Goal: Task Accomplishment & Management: Use online tool/utility

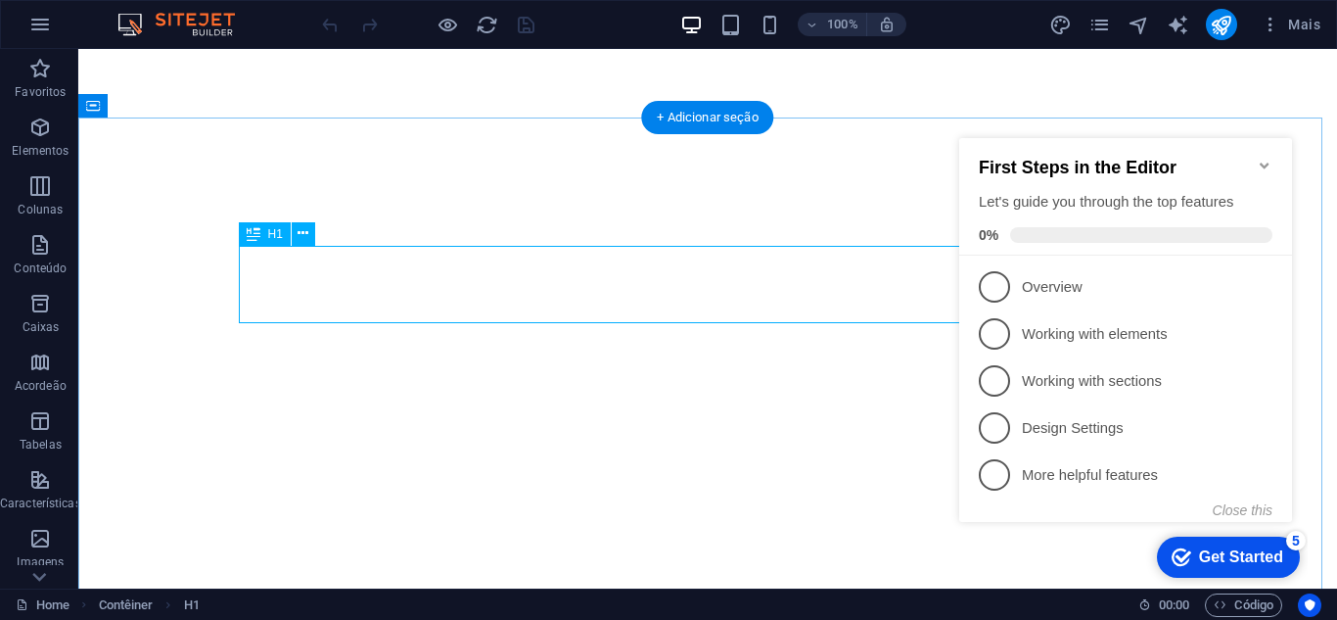
scroll to position [500, 0]
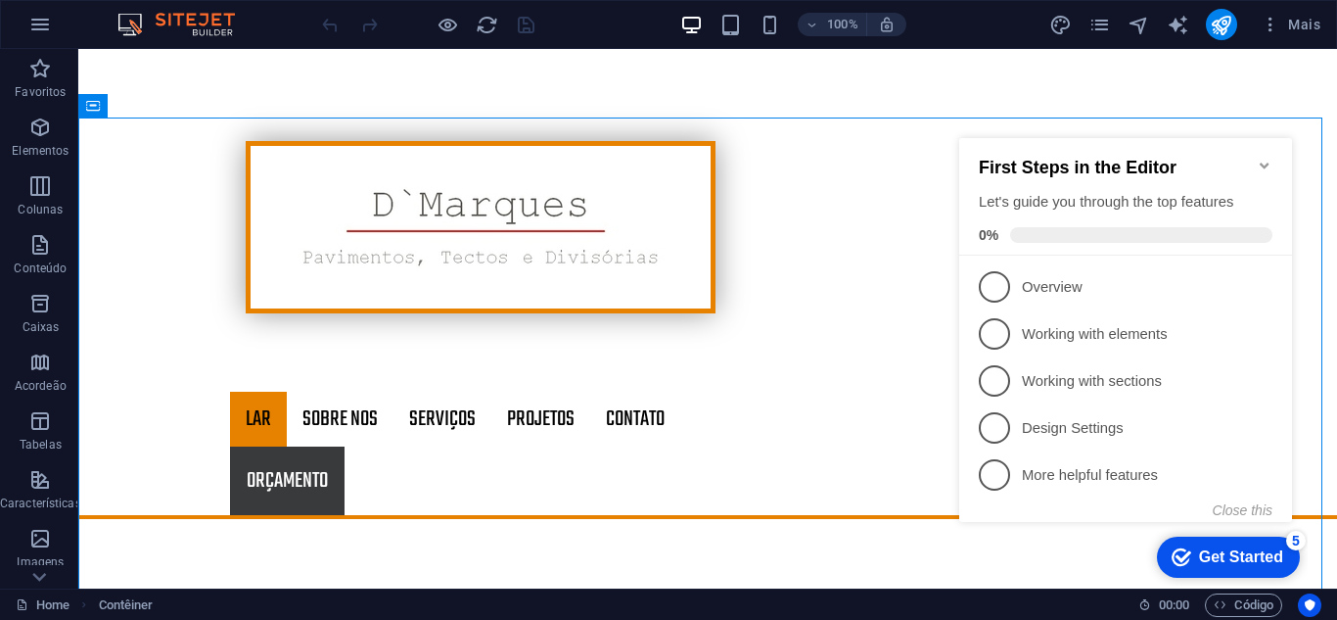
click at [1004, 46] on div "100% Mais" at bounding box center [668, 24] width 1335 height 47
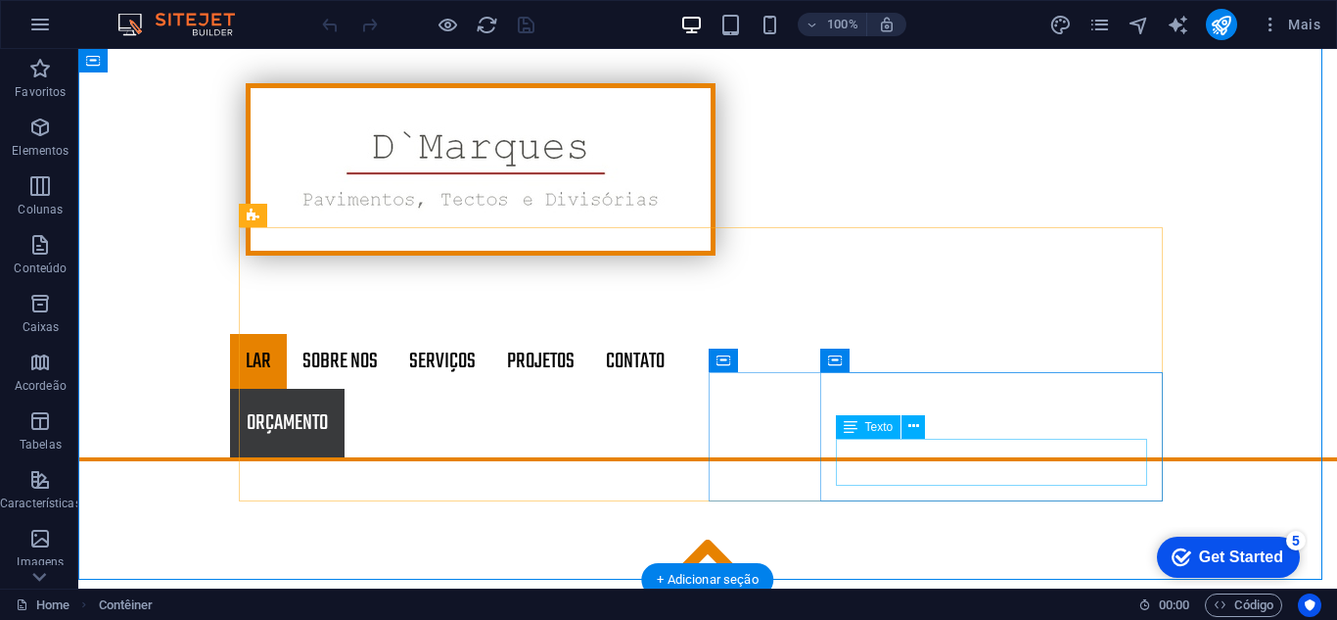
scroll to position [304, 0]
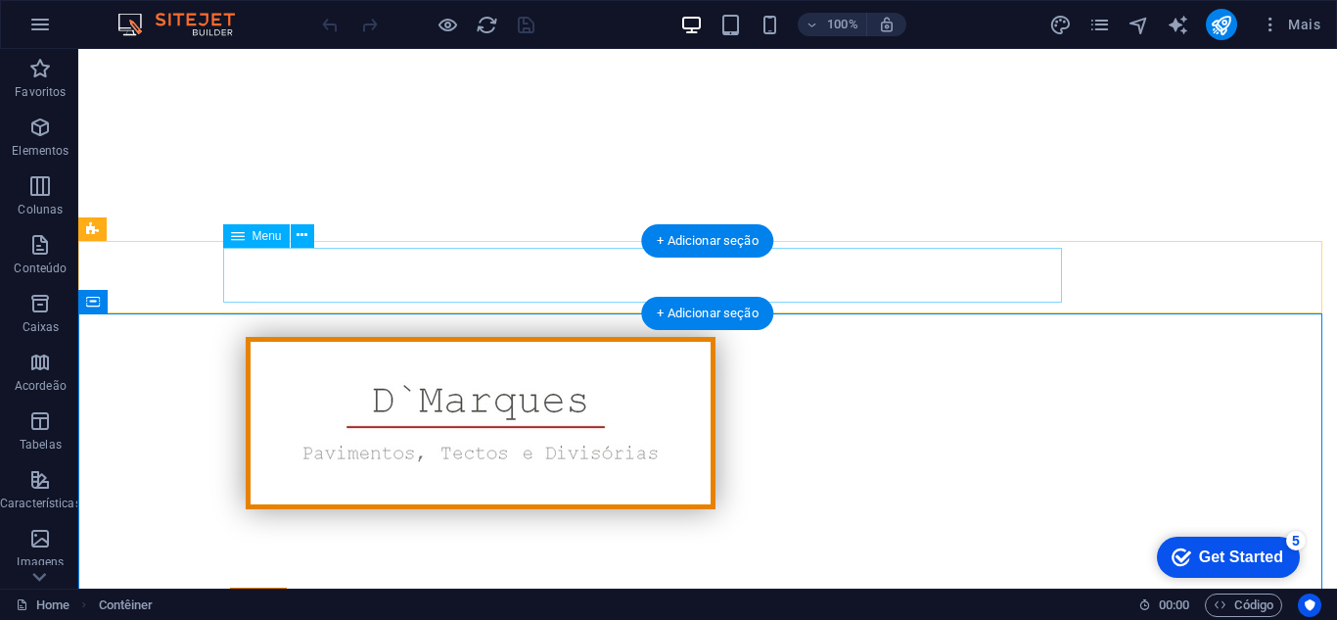
click at [329, 587] on nav "Lar Sobre Nos Serviços Projetos Detalhe do projeto Contato" at bounding box center [707, 614] width 955 height 55
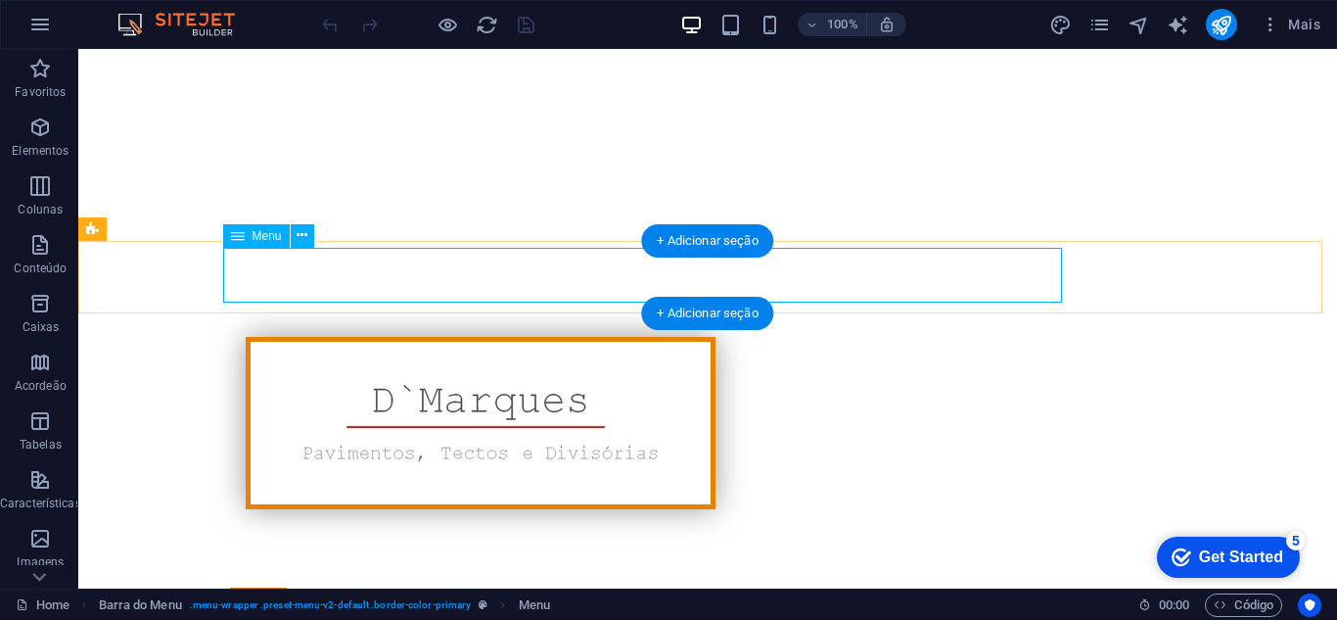
click at [318, 587] on nav "Lar Sobre Nos Serviços Projetos Detalhe do projeto Contato" at bounding box center [707, 614] width 955 height 55
click at [440, 587] on nav "Lar Sobre Nos Serviços Projetos Detalhe do projeto Contato" at bounding box center [707, 614] width 955 height 55
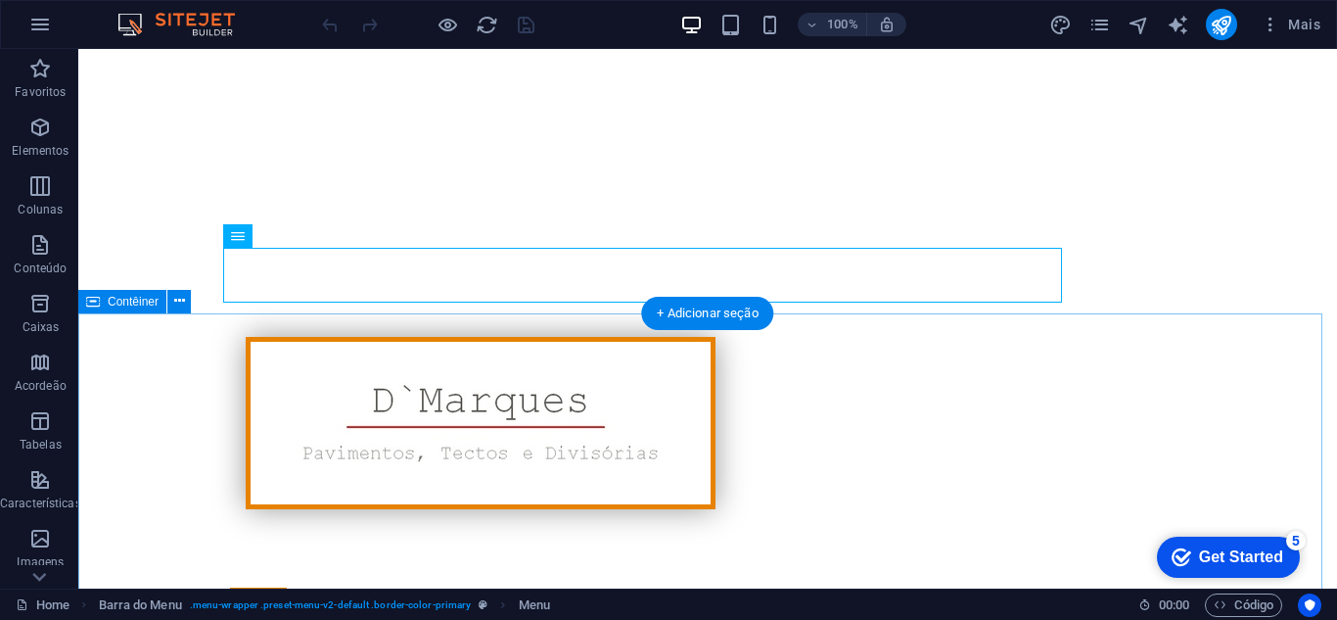
scroll to position [0, 0]
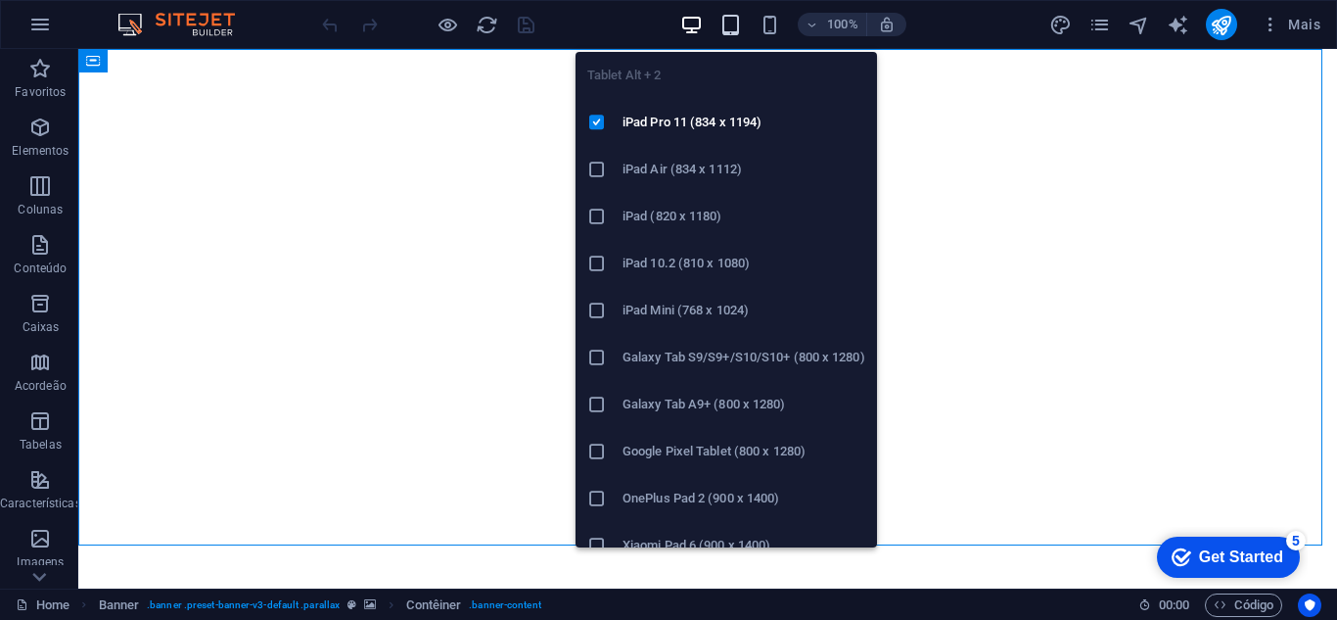
click at [733, 17] on icon "button" at bounding box center [730, 25] width 23 height 23
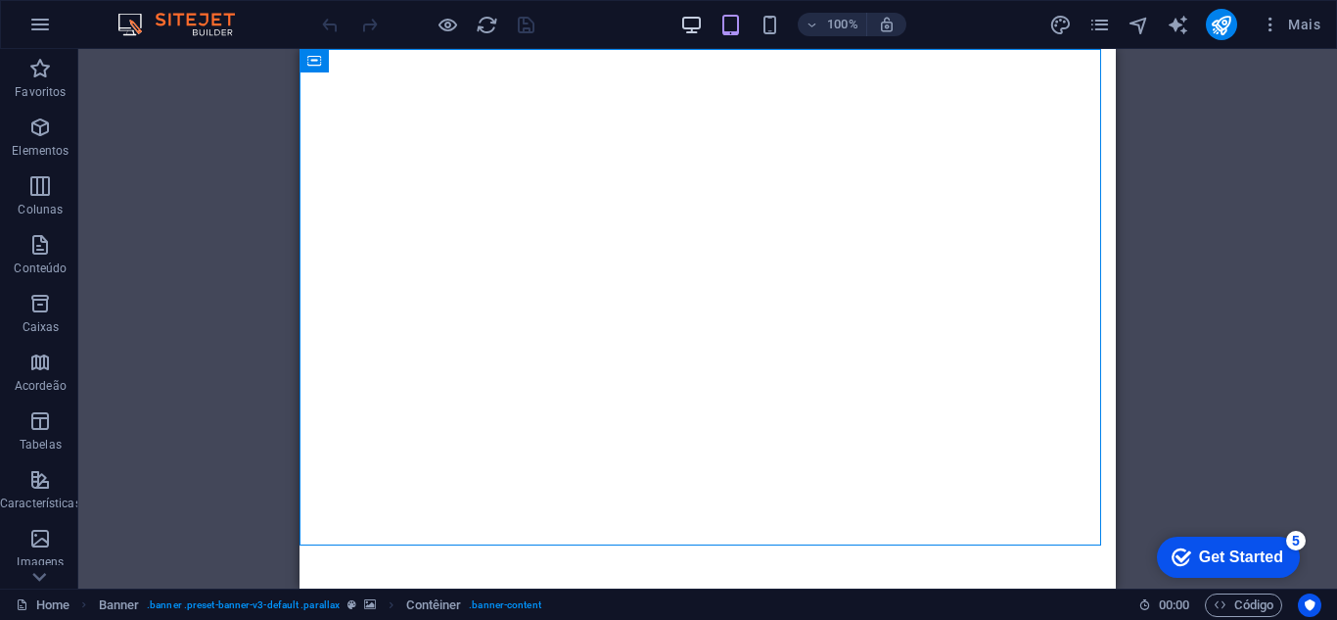
click at [703, 19] on icon "button" at bounding box center [691, 25] width 23 height 23
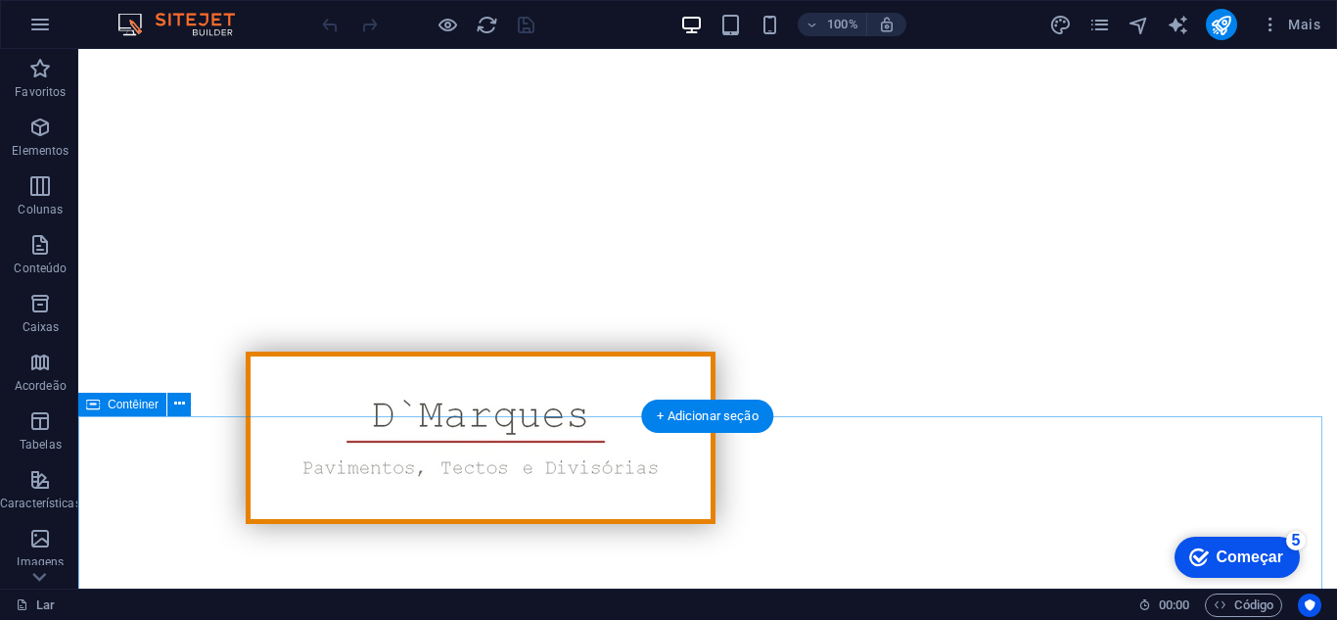
scroll to position [391, 0]
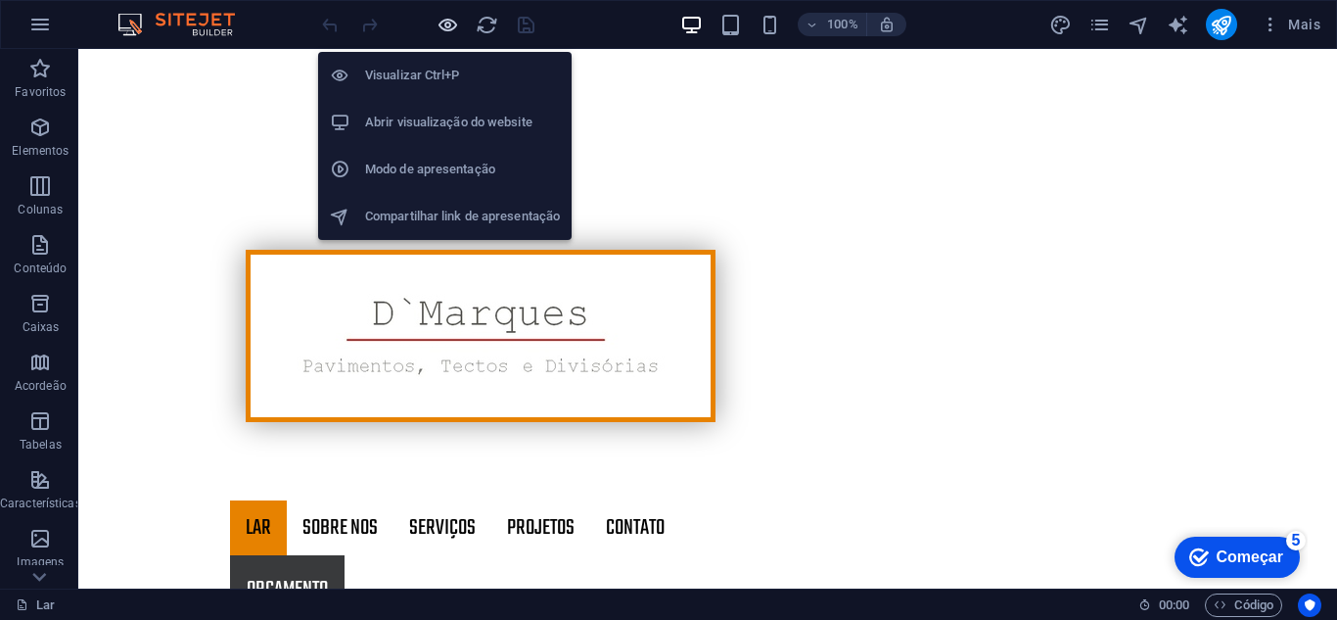
click at [449, 30] on icon "button" at bounding box center [448, 25] width 23 height 23
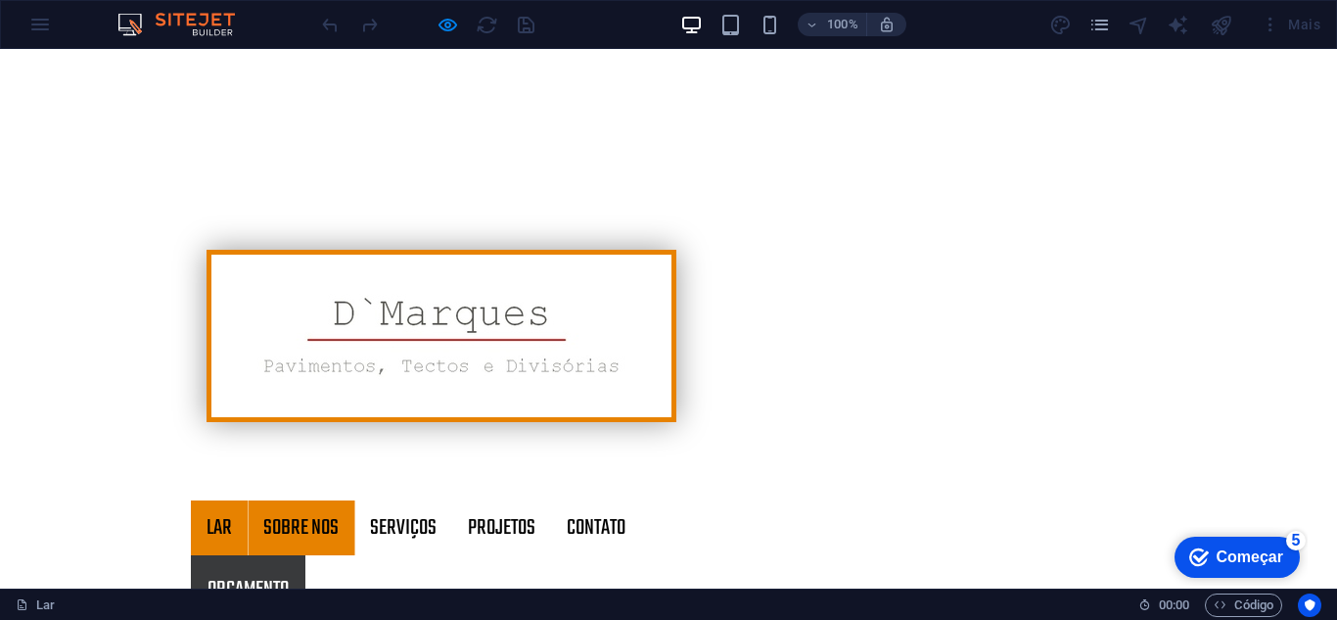
click at [308, 511] on font "Sobre Nos" at bounding box center [300, 527] width 75 height 33
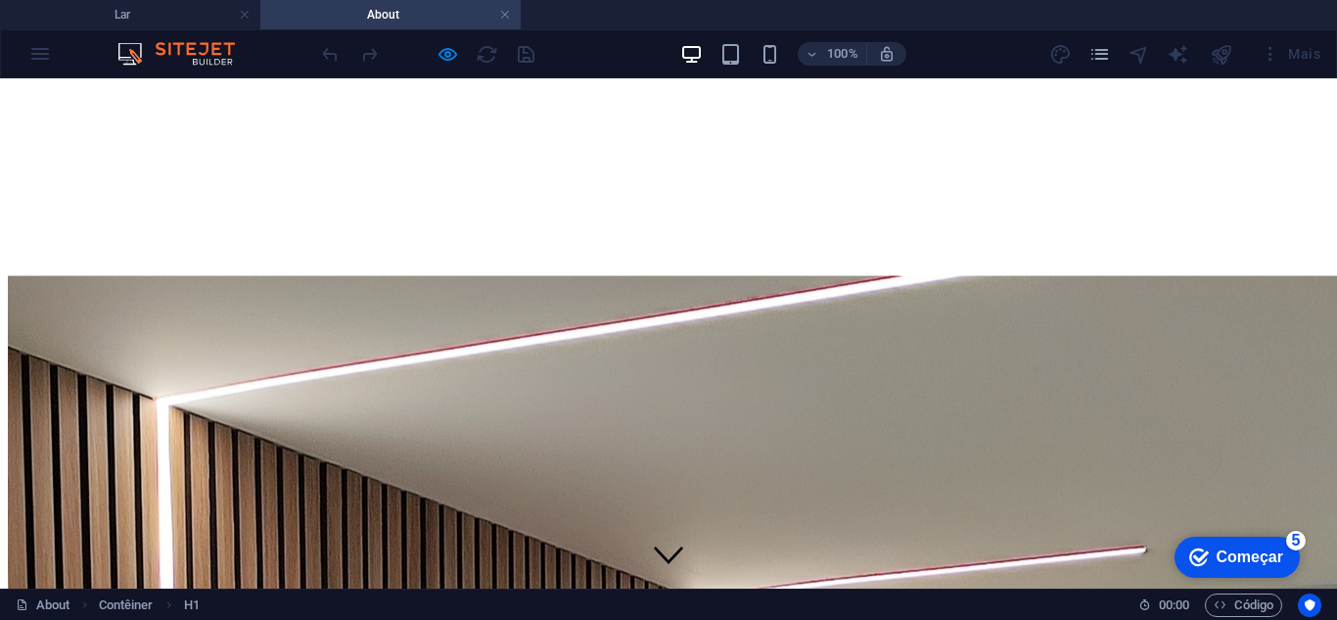
scroll to position [474, 0]
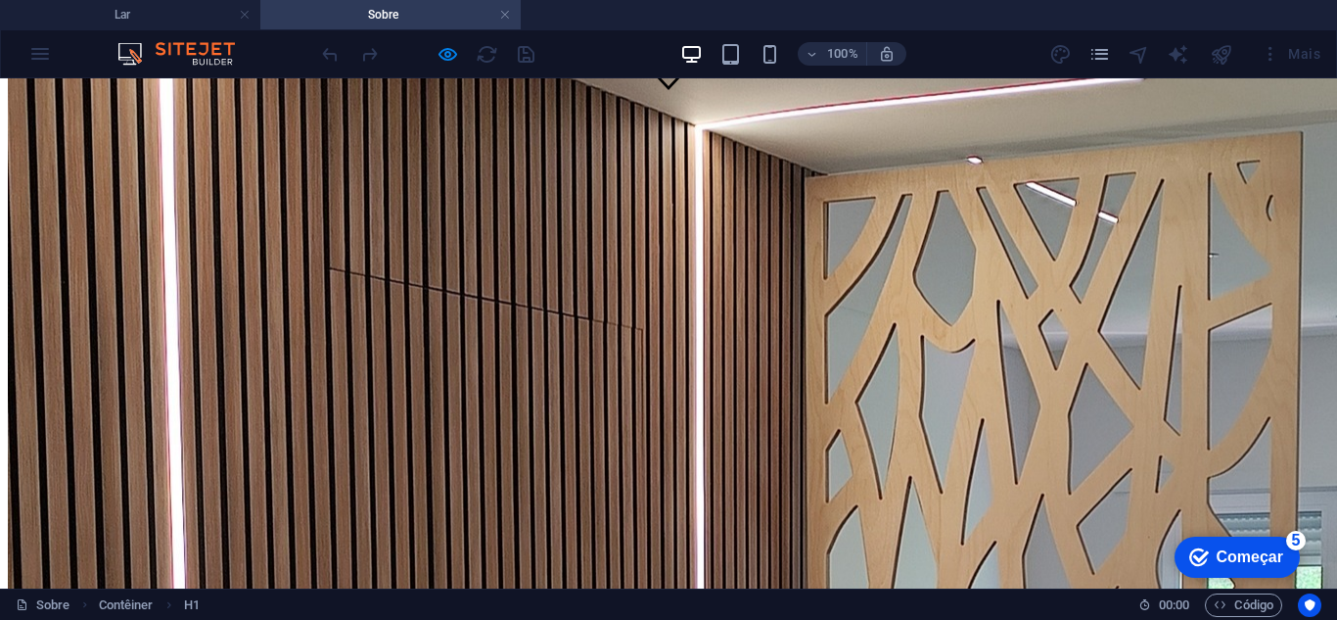
click at [391, 301] on nav "Lar Sobre Nos Serviços Projetos Detalhe do projeto Contato" at bounding box center [668, 354] width 1321 height 106
click at [484, 301] on nav "Lar Sobre Nos Serviços Projetos Detalhe do projeto Contato" at bounding box center [668, 354] width 1321 height 106
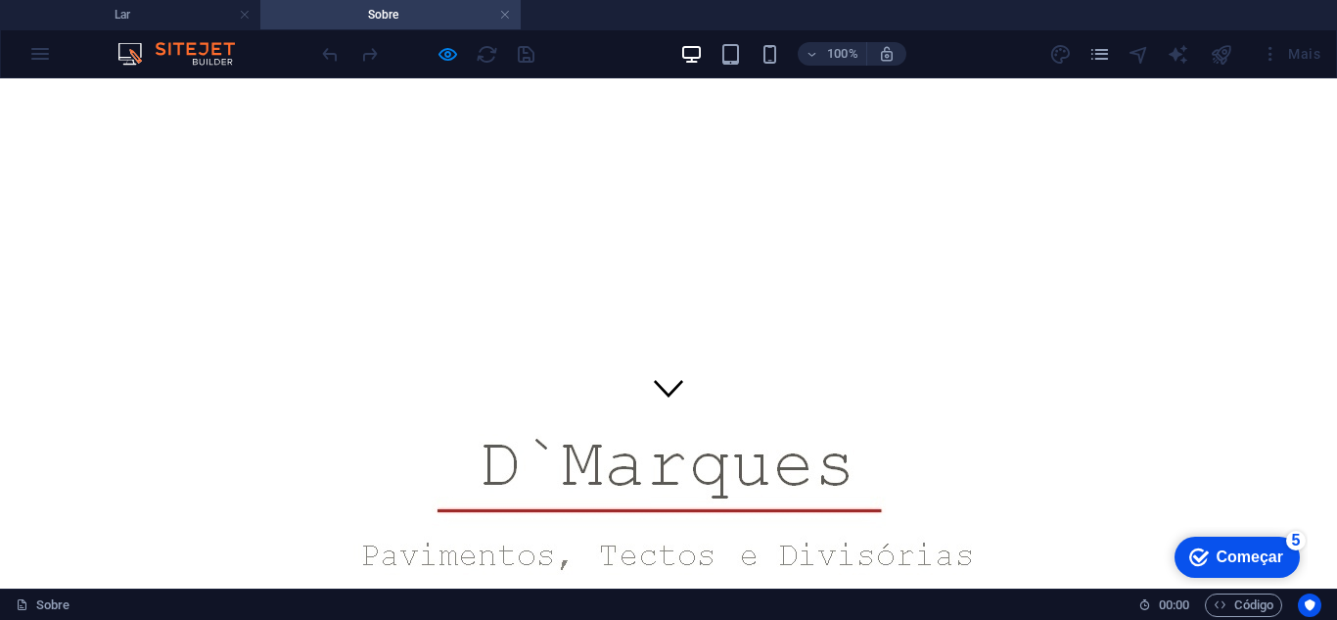
scroll to position [196, 0]
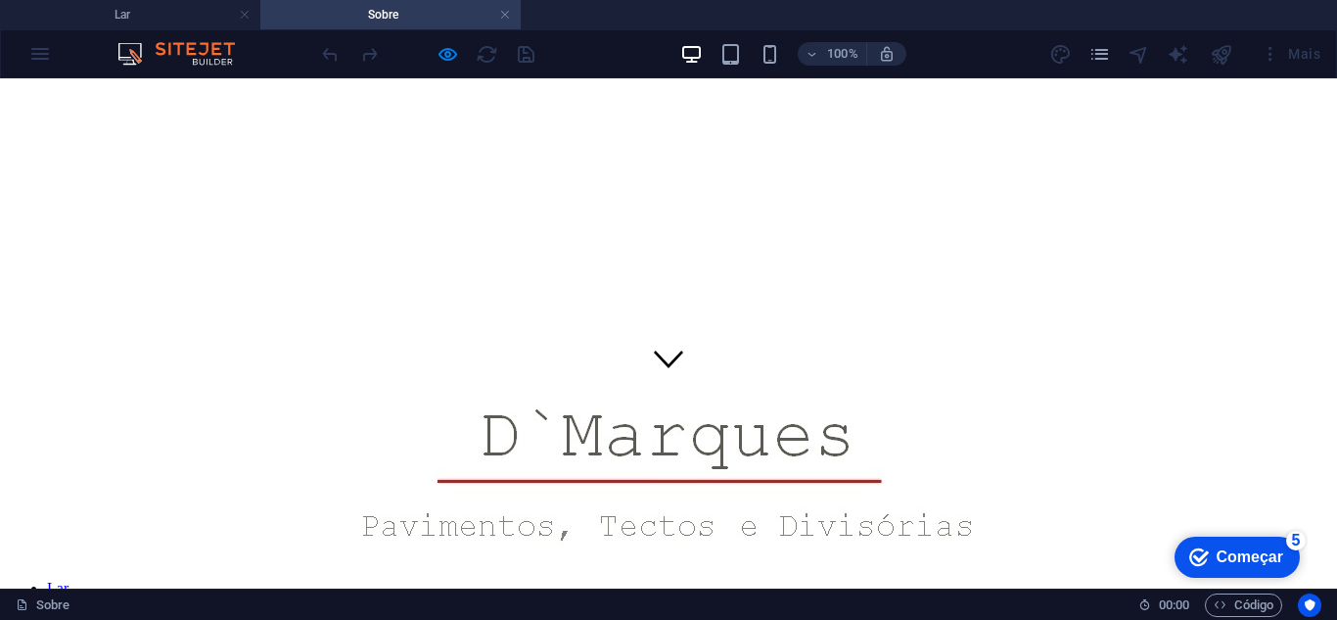
click at [222, 579] on nav "Lar Sobre Nos Serviços Projetos Detalhe do projeto Contato" at bounding box center [668, 632] width 1321 height 106
click at [309, 579] on nav "Lar Sobre Nos Serviços Projetos Detalhe do projeto Contato" at bounding box center [668, 632] width 1321 height 106
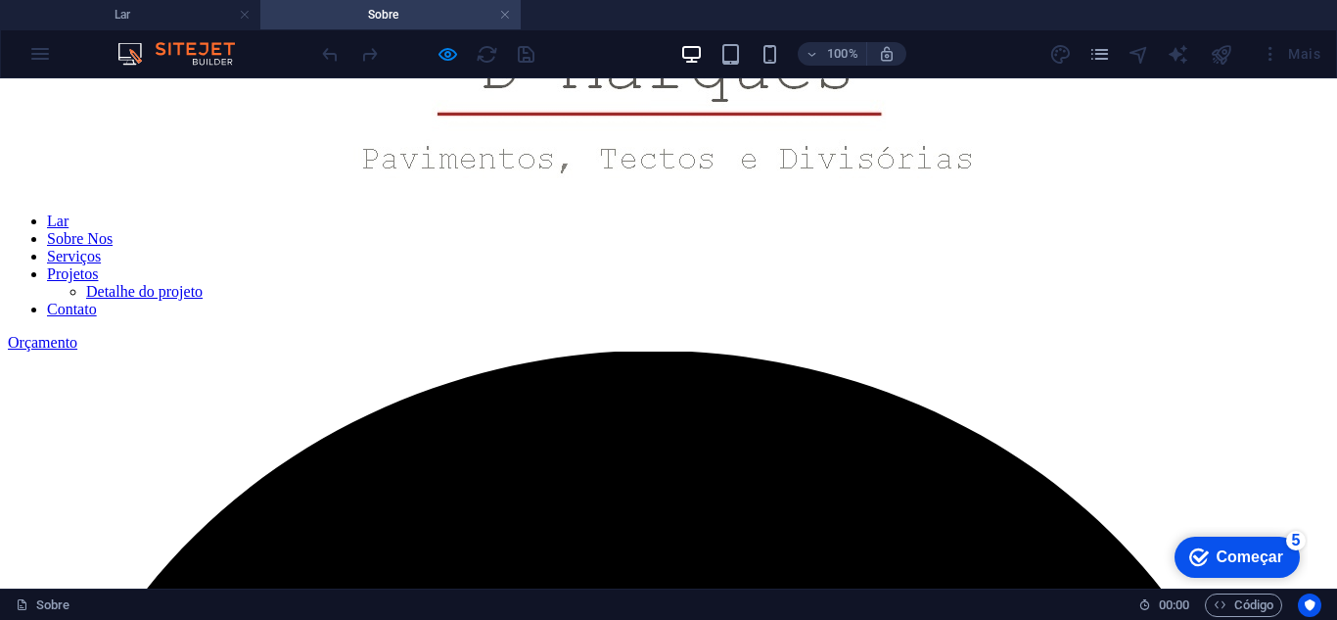
scroll to position [685, 0]
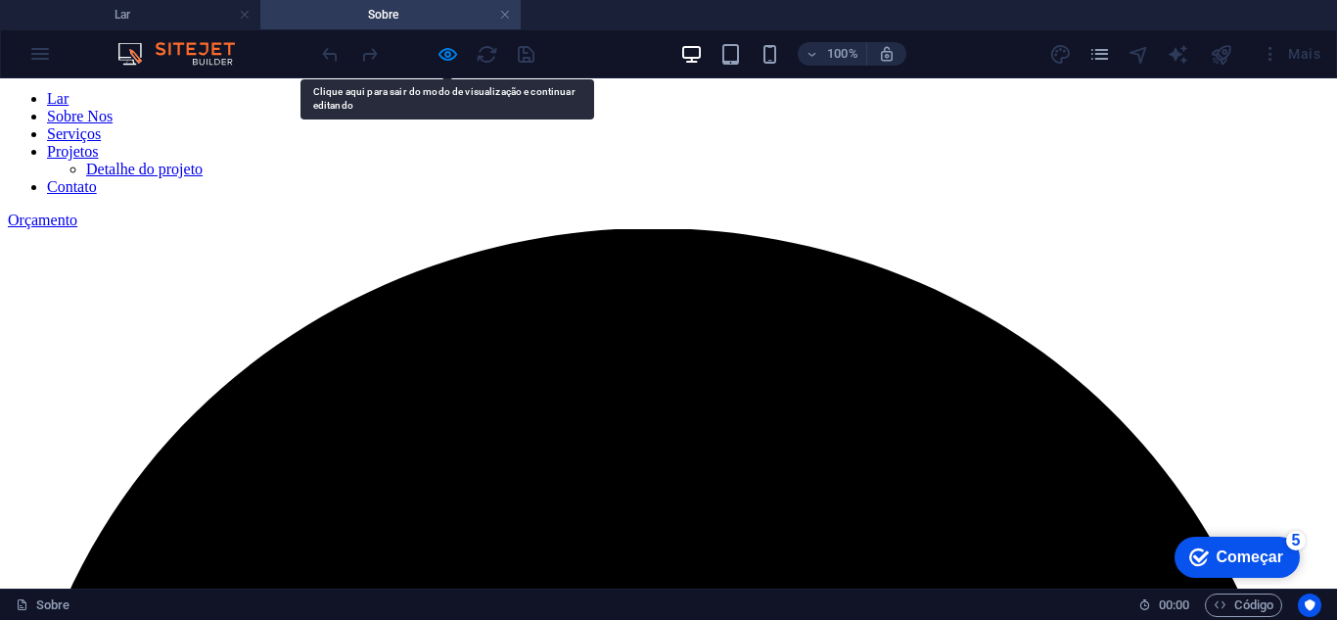
click at [459, 58] on div at bounding box center [427, 53] width 219 height 31
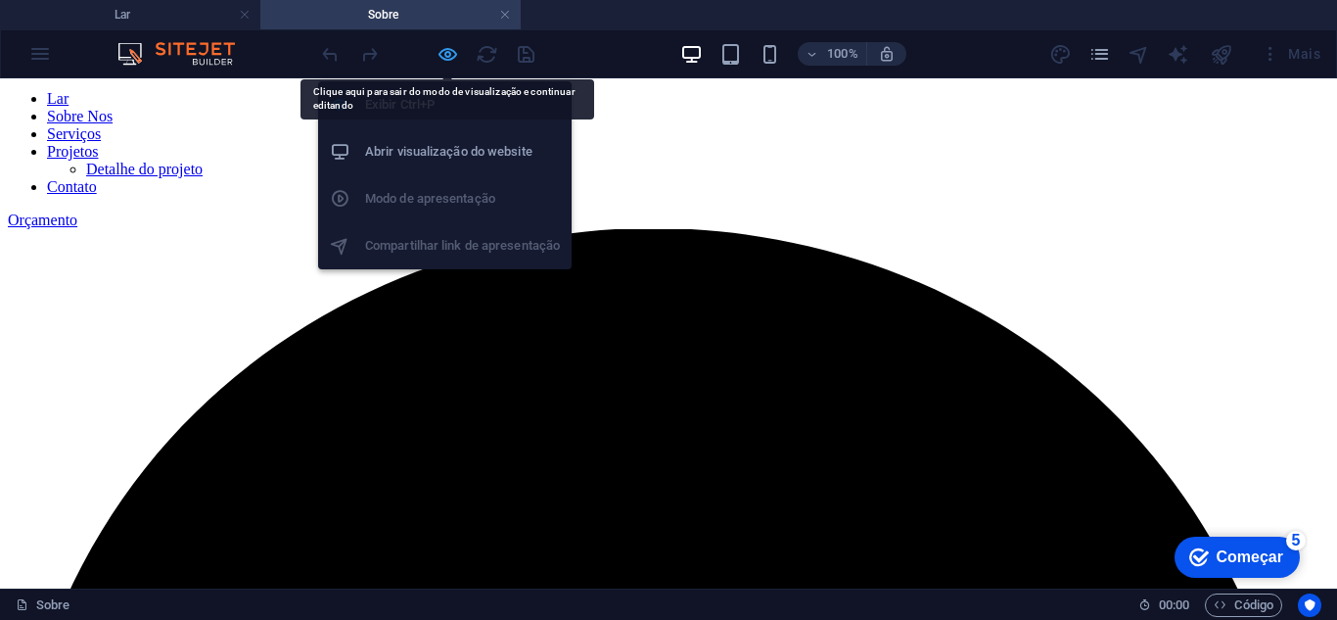
click at [451, 55] on icon "button" at bounding box center [448, 54] width 23 height 23
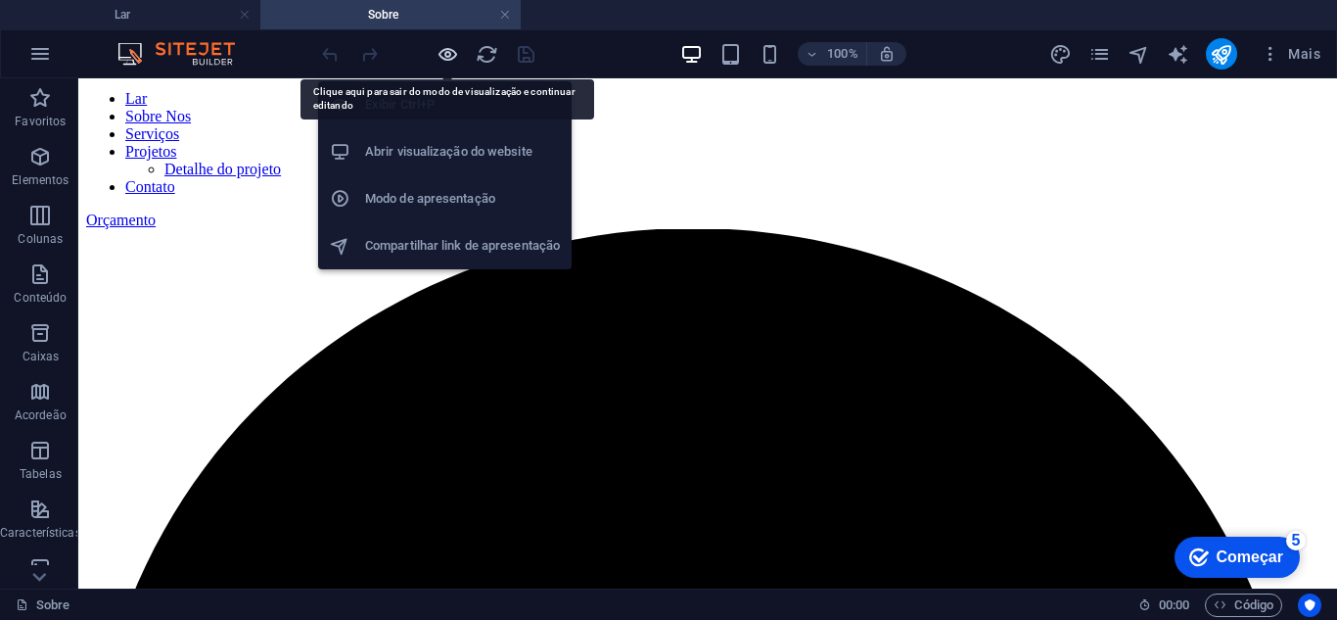
click at [451, 55] on icon "button" at bounding box center [448, 54] width 23 height 23
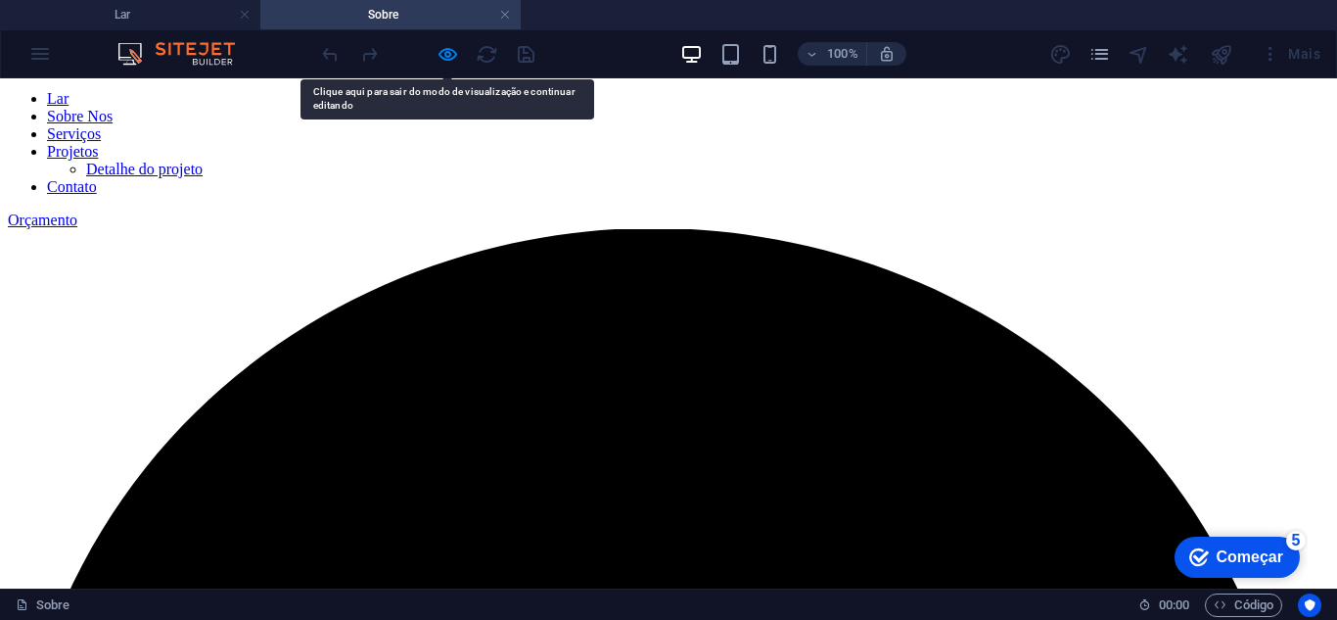
scroll to position [294, 0]
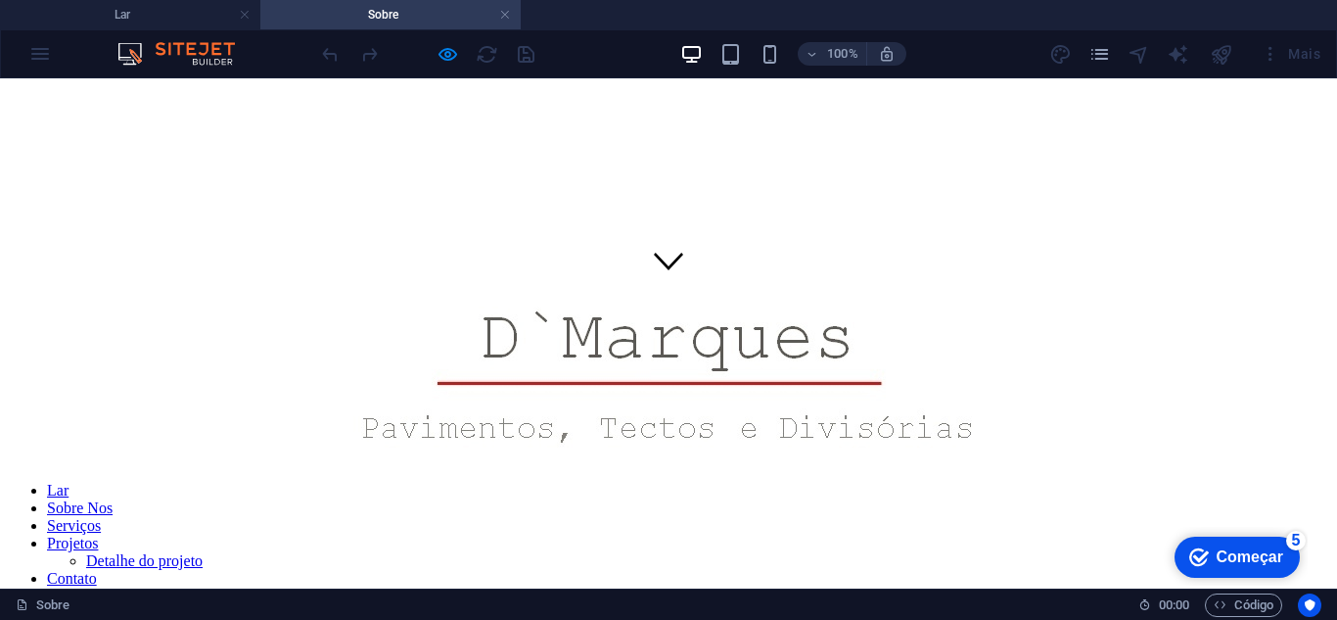
click at [101, 517] on font "Serviços" at bounding box center [74, 525] width 54 height 17
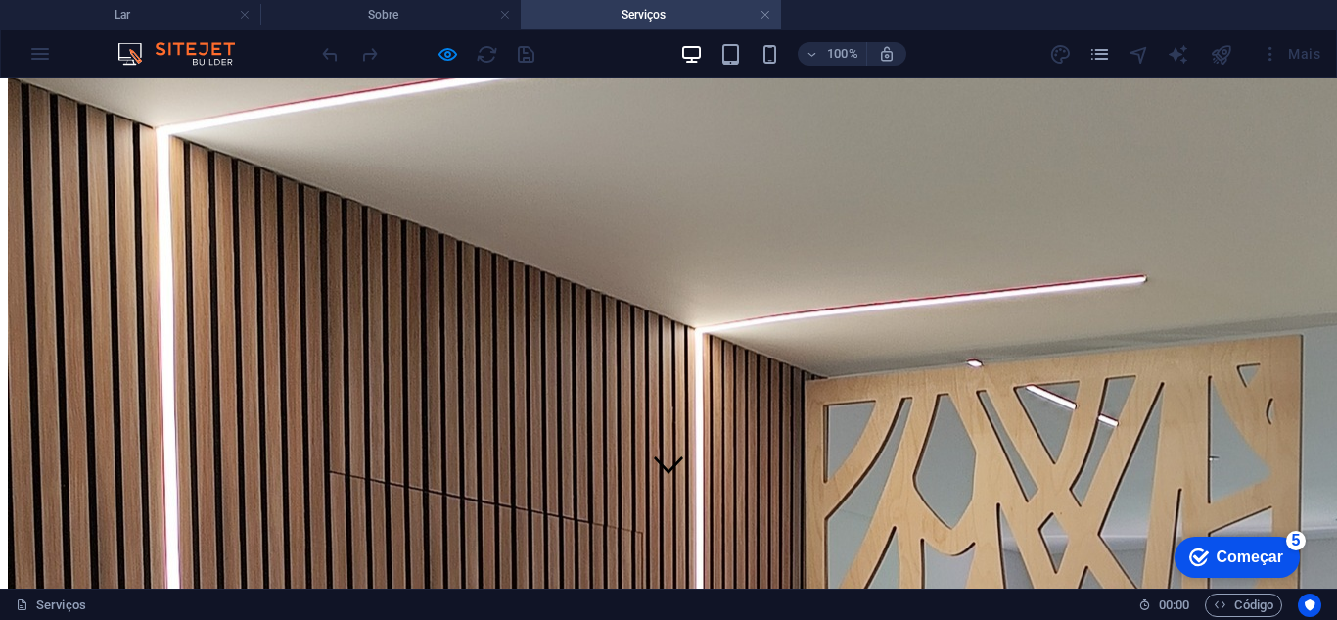
scroll to position [0, 0]
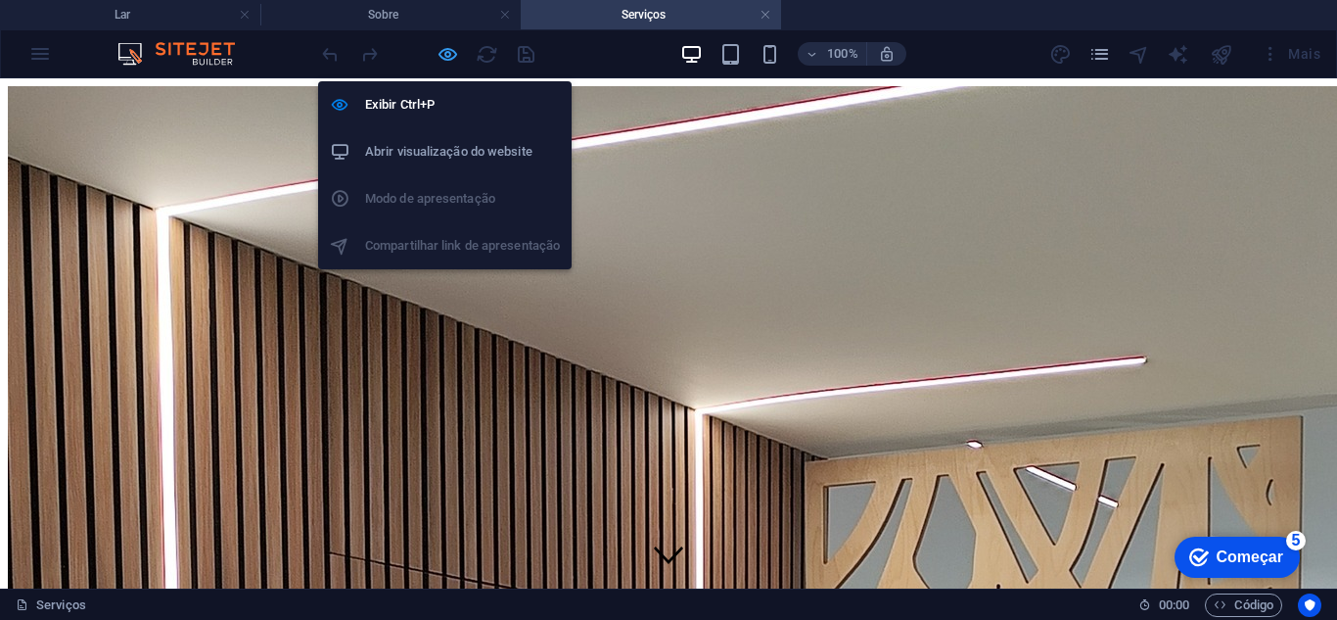
click at [450, 51] on icon "button" at bounding box center [448, 54] width 23 height 23
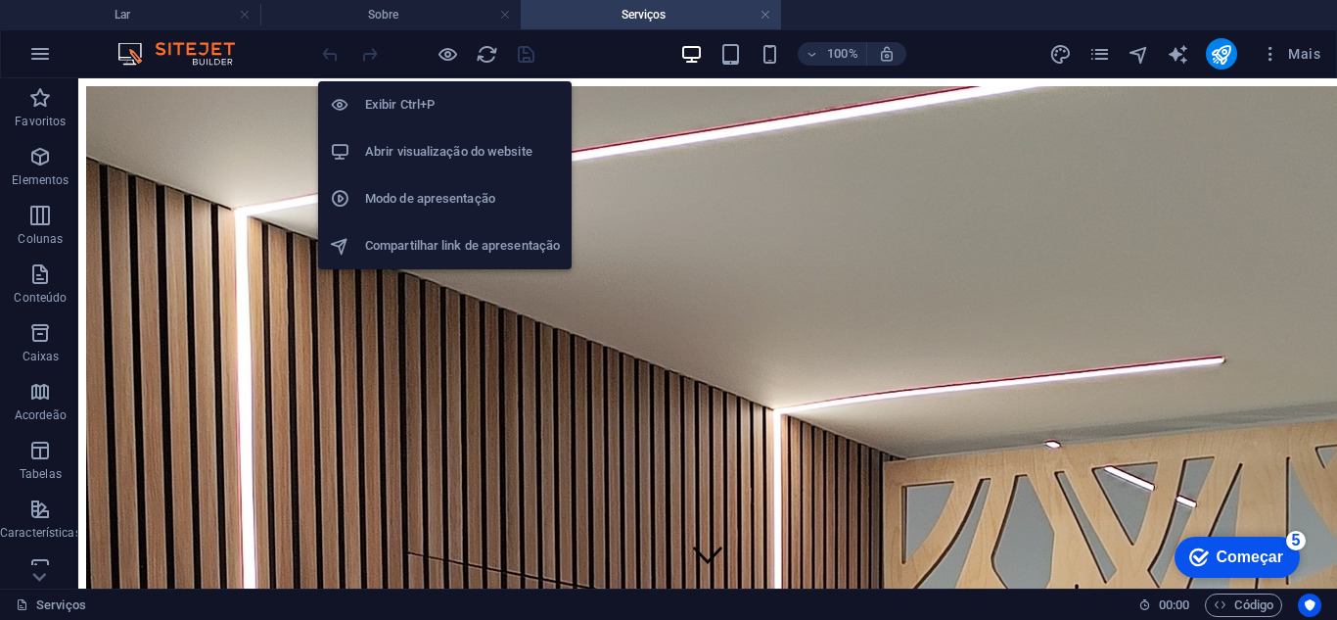
click at [419, 152] on font "Abrir visualização do website" at bounding box center [448, 151] width 167 height 15
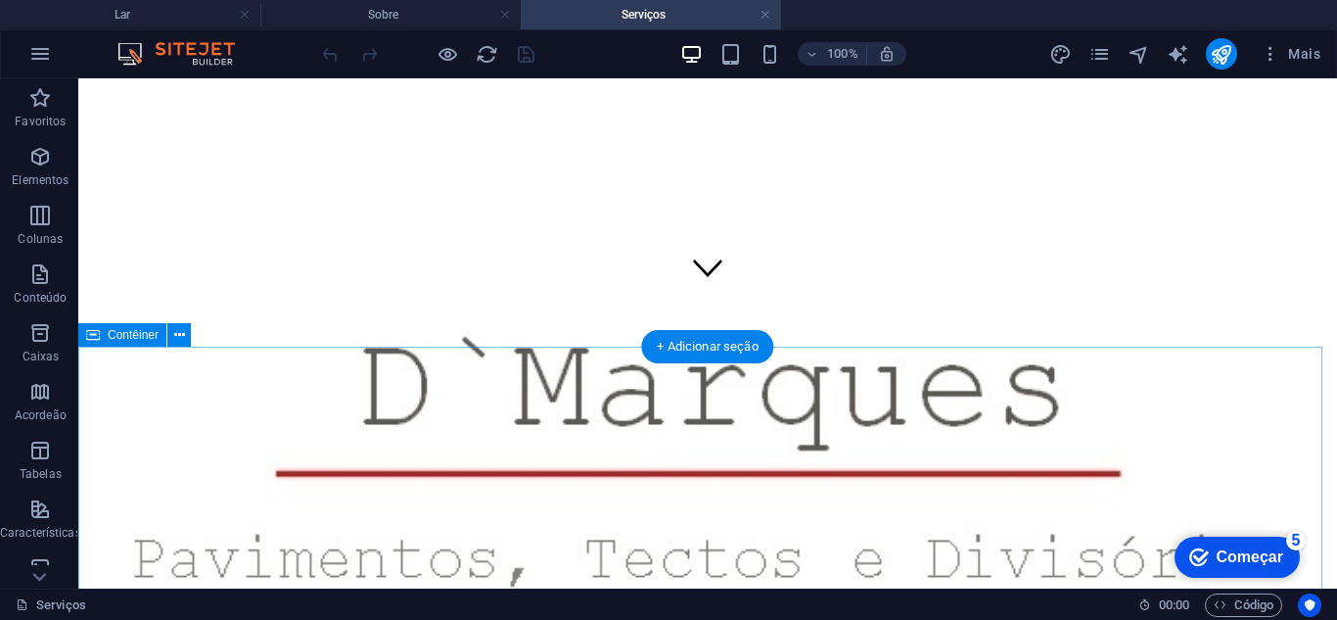
scroll to position [294, 0]
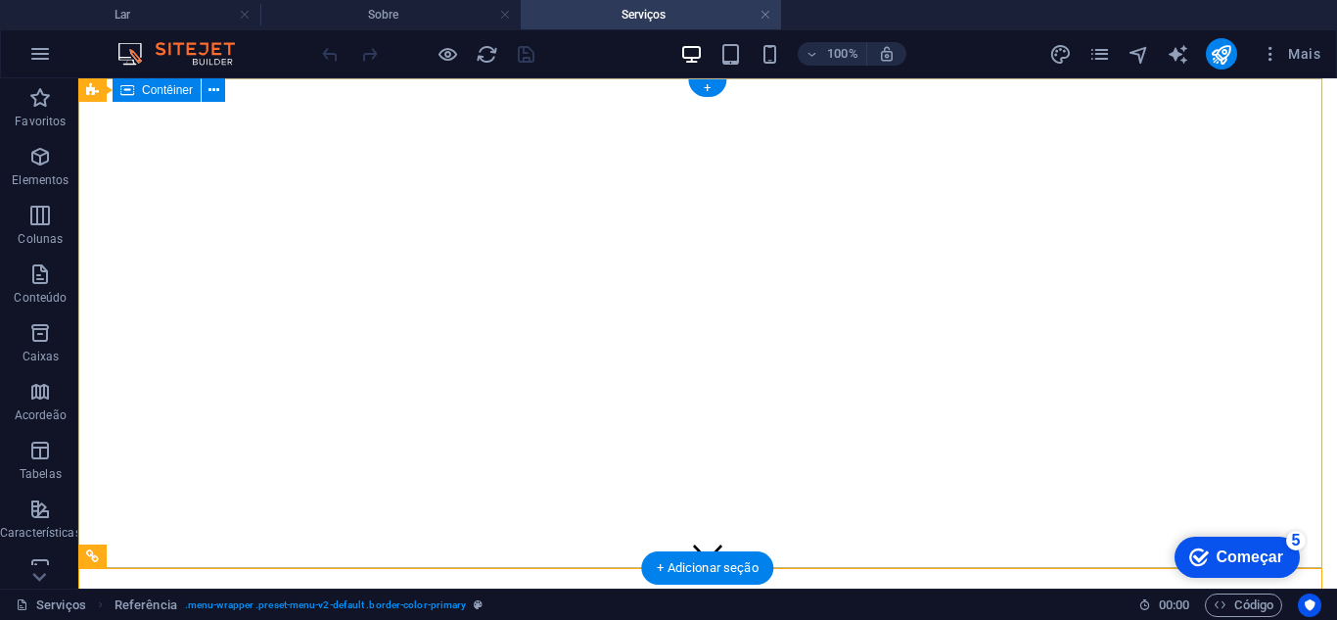
scroll to position [0, 0]
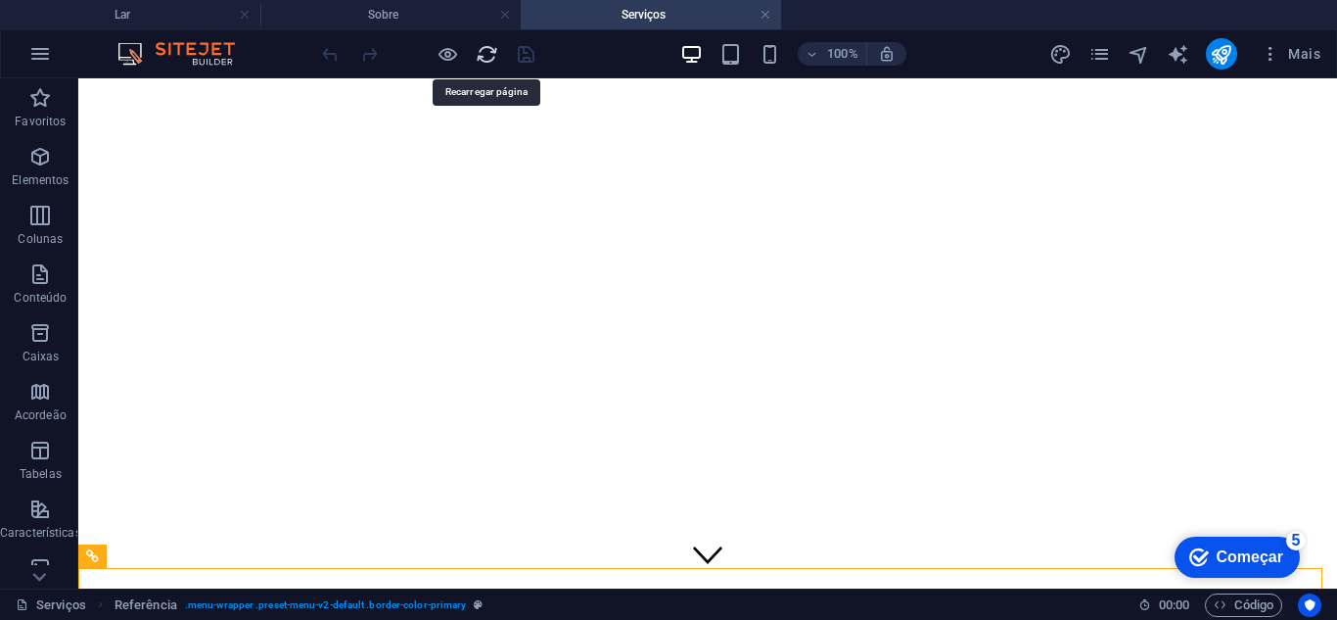
click at [480, 44] on icon "recarregar" at bounding box center [487, 54] width 23 height 23
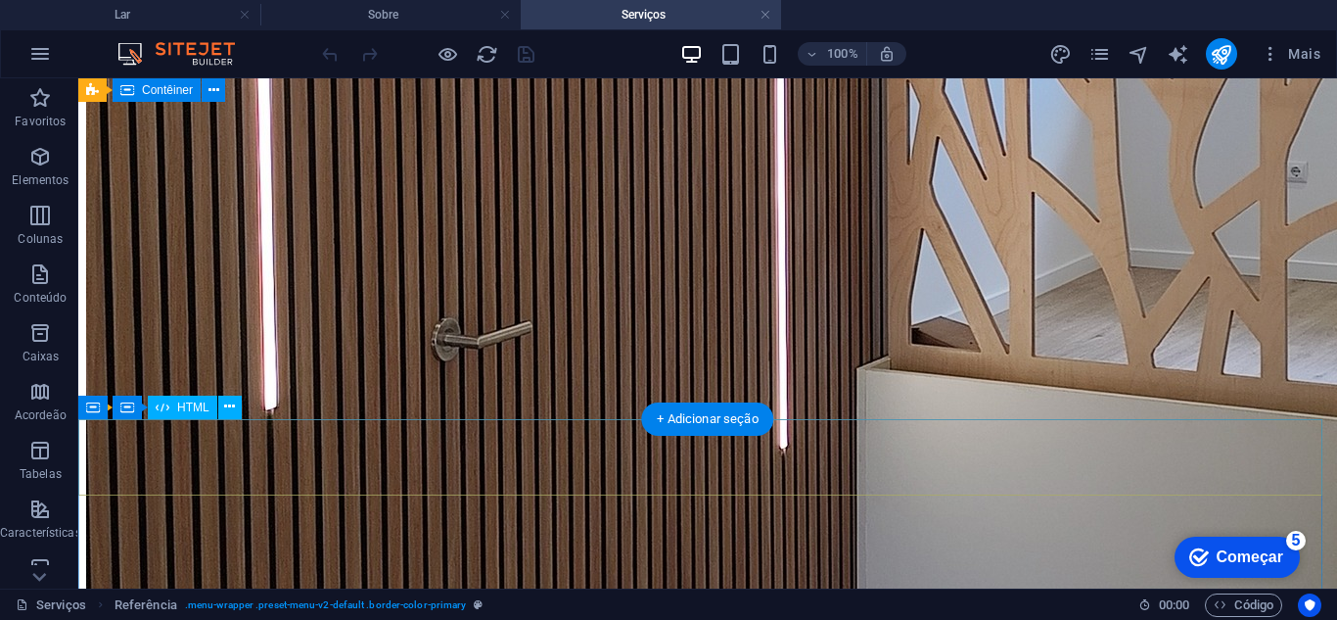
scroll to position [979, 0]
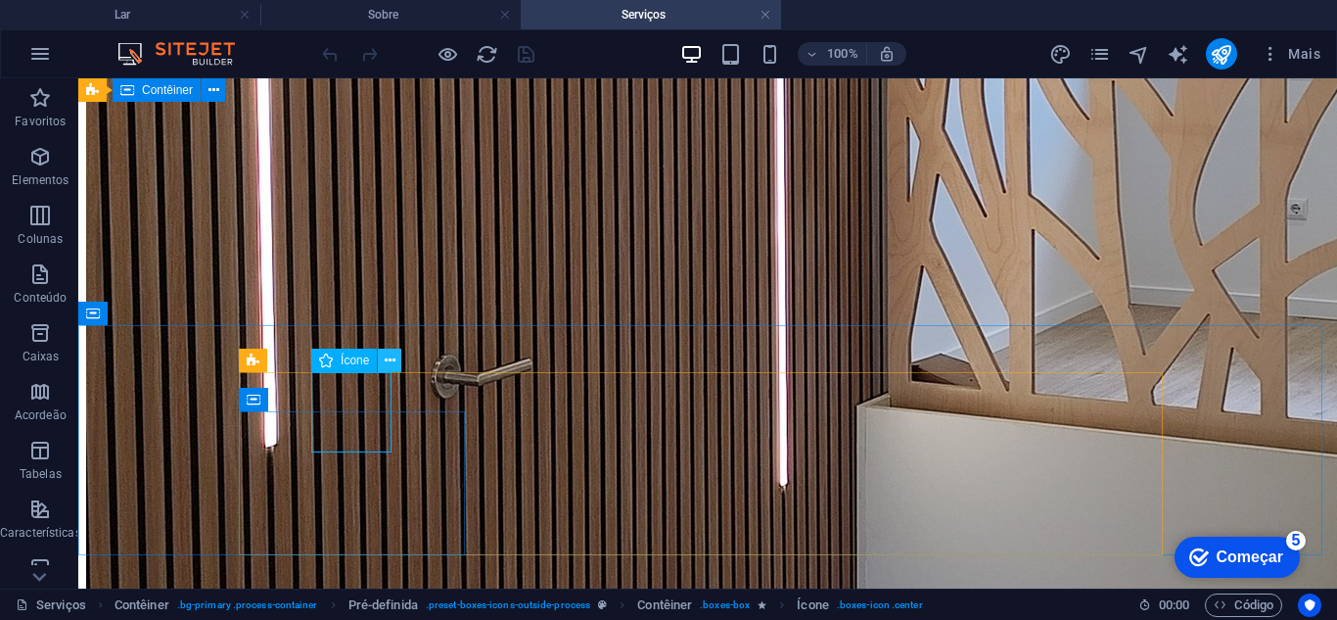
click at [389, 364] on icon at bounding box center [390, 360] width 11 height 21
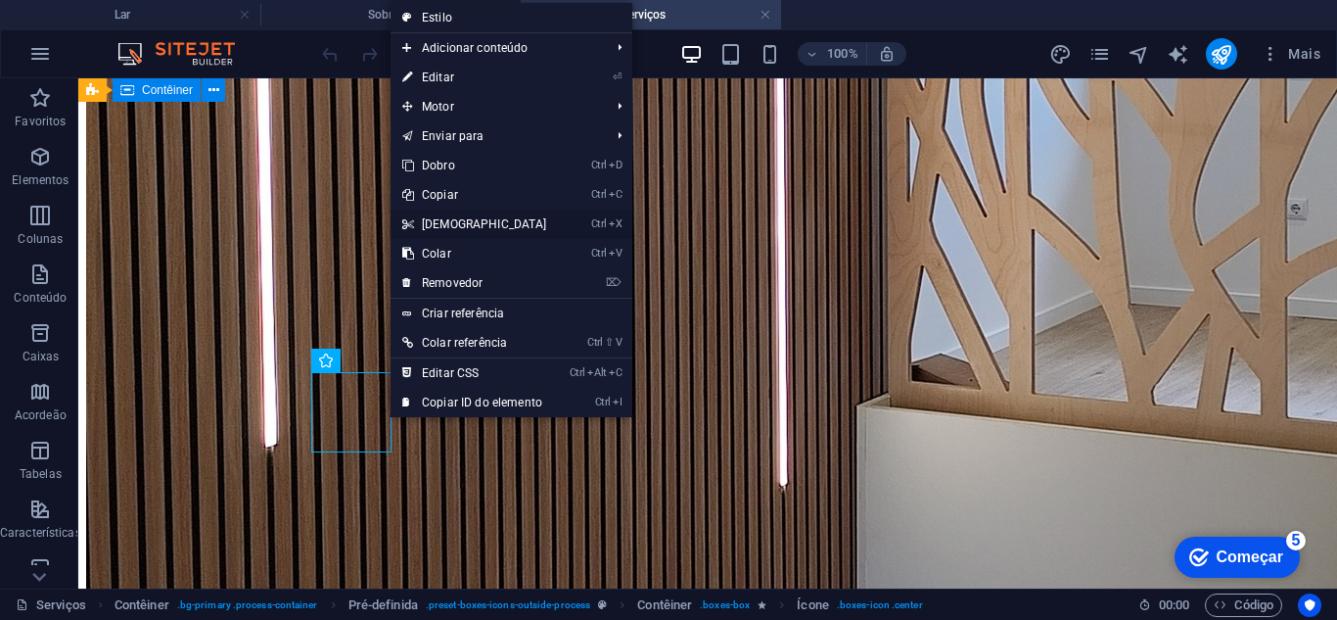
click at [466, 214] on link "Ctrl X Cortar" at bounding box center [475, 223] width 168 height 29
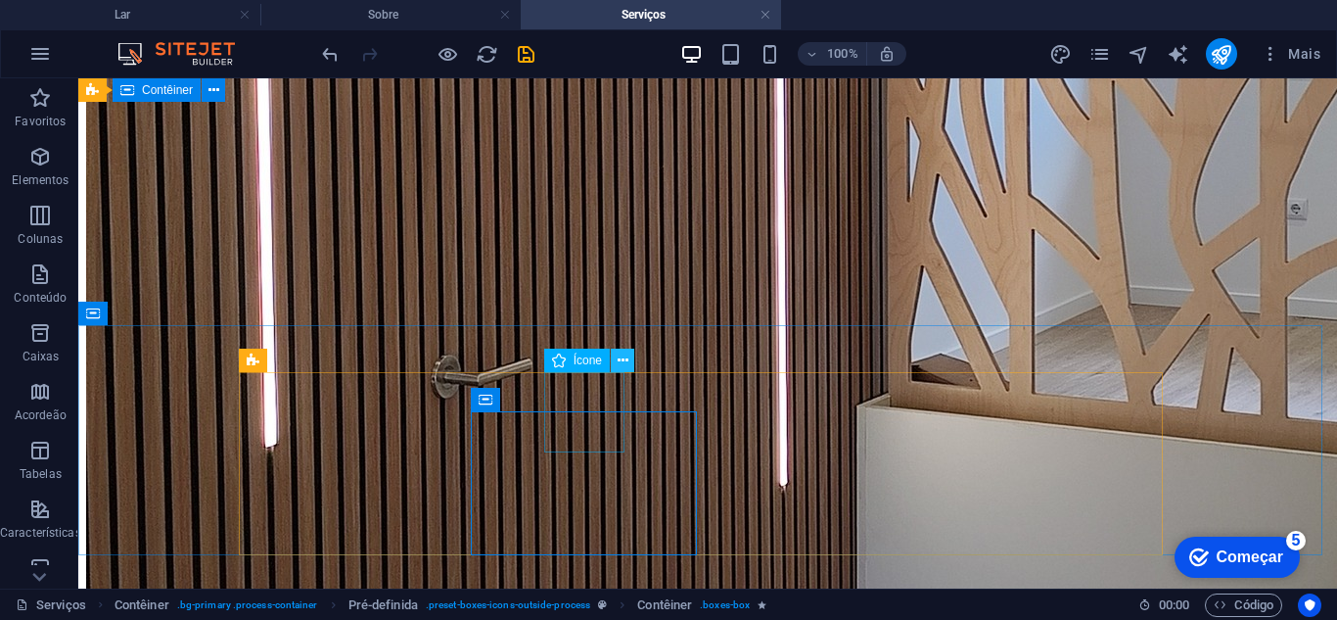
click at [621, 357] on icon at bounding box center [623, 360] width 11 height 21
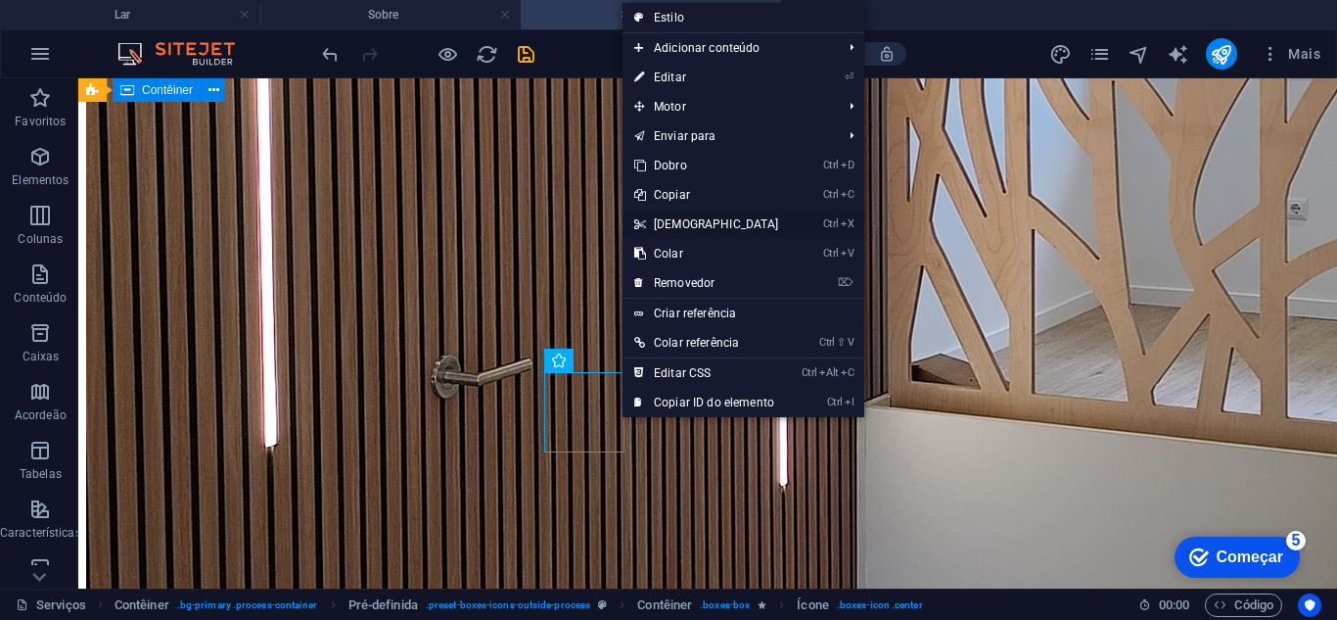
click at [668, 226] on font "[DEMOGRAPHIC_DATA]" at bounding box center [716, 224] width 125 height 14
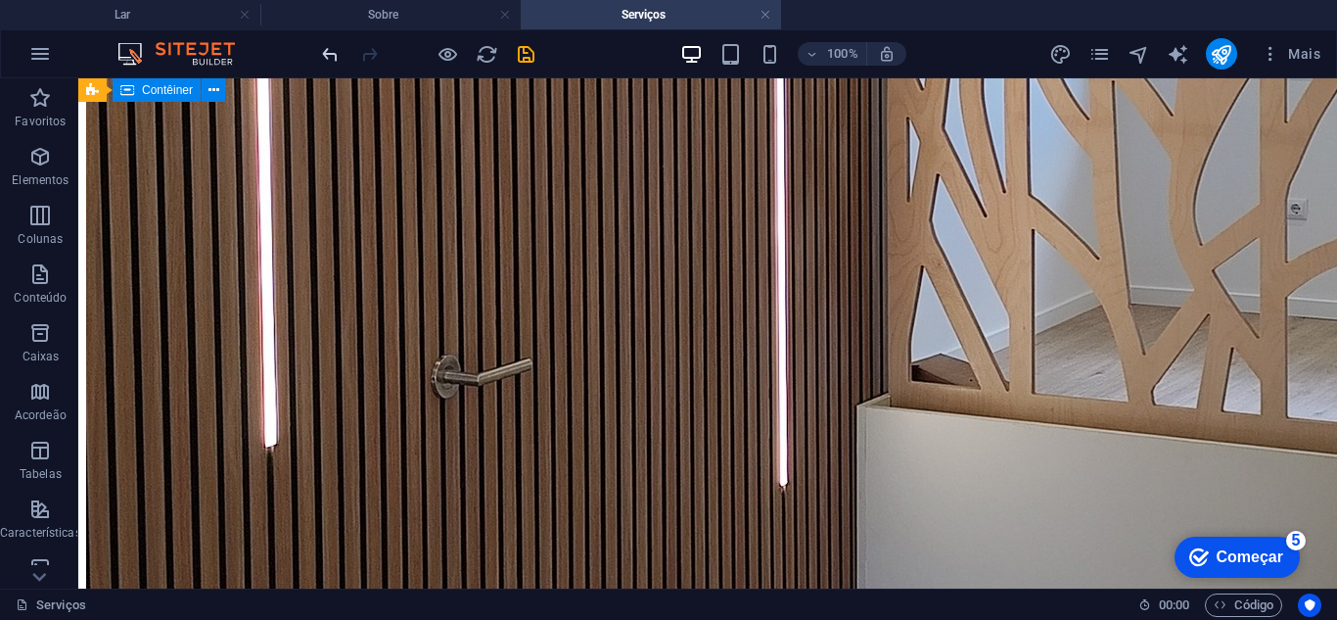
click at [337, 54] on icon "desfazer" at bounding box center [330, 54] width 23 height 23
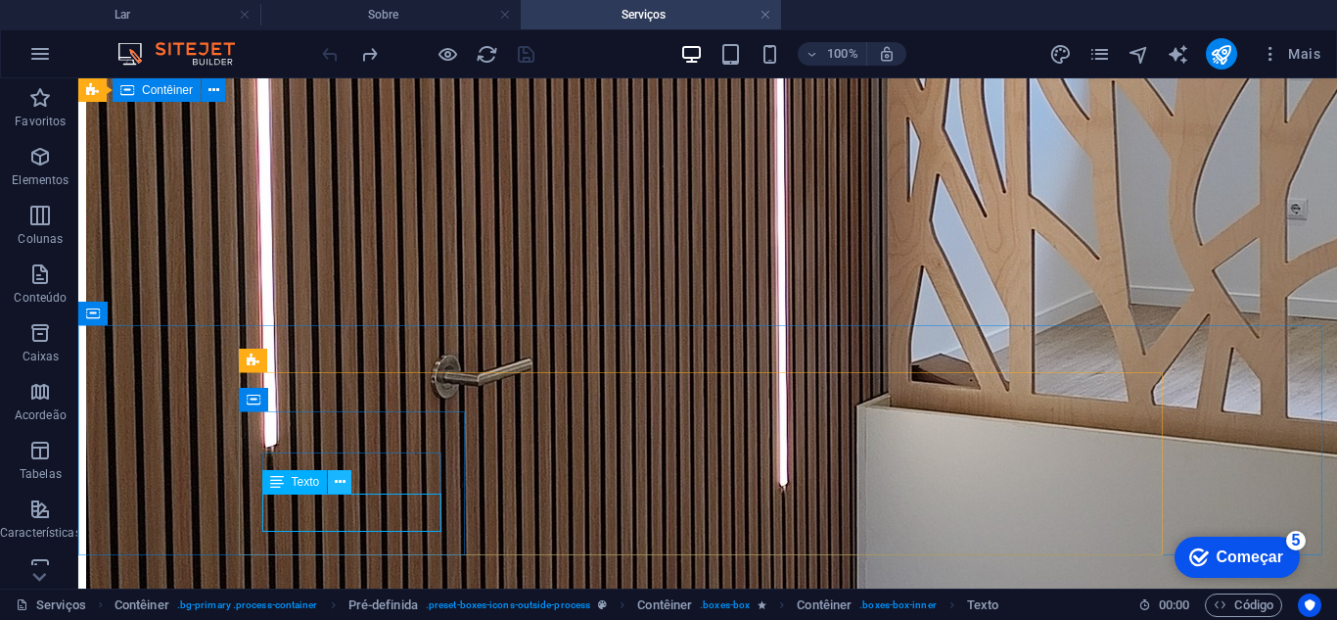
click at [344, 488] on icon at bounding box center [340, 482] width 11 height 21
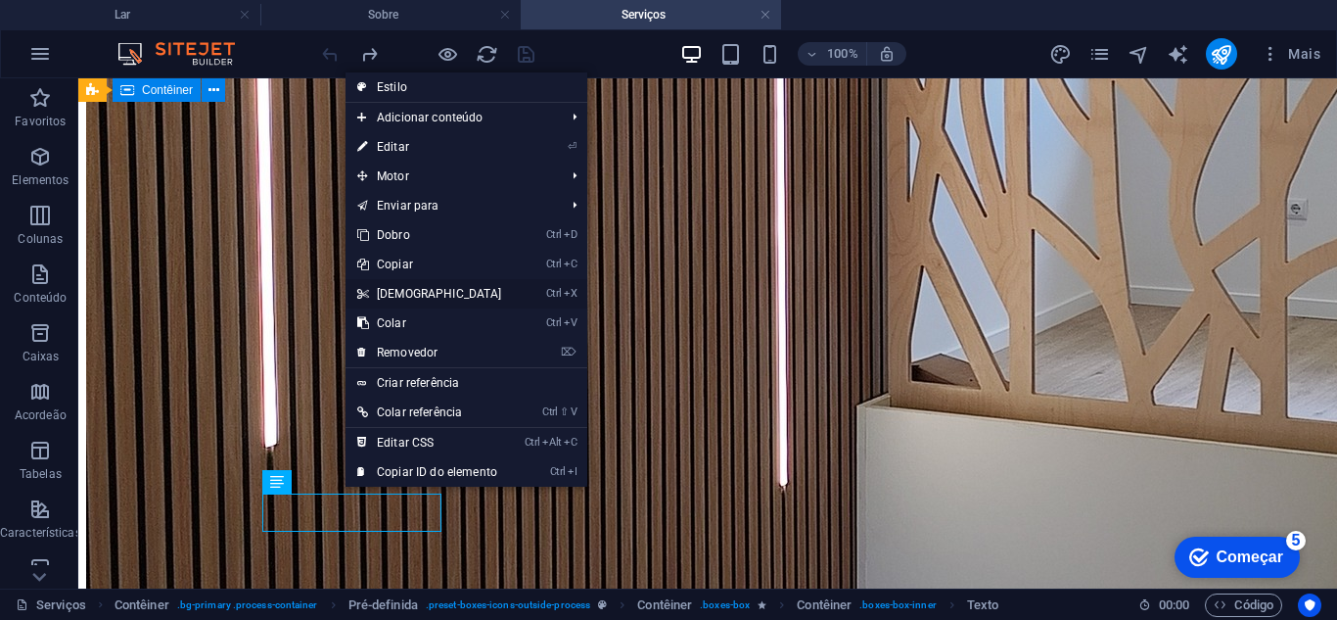
click at [419, 290] on link "Ctrl X Cortar" at bounding box center [429, 293] width 168 height 29
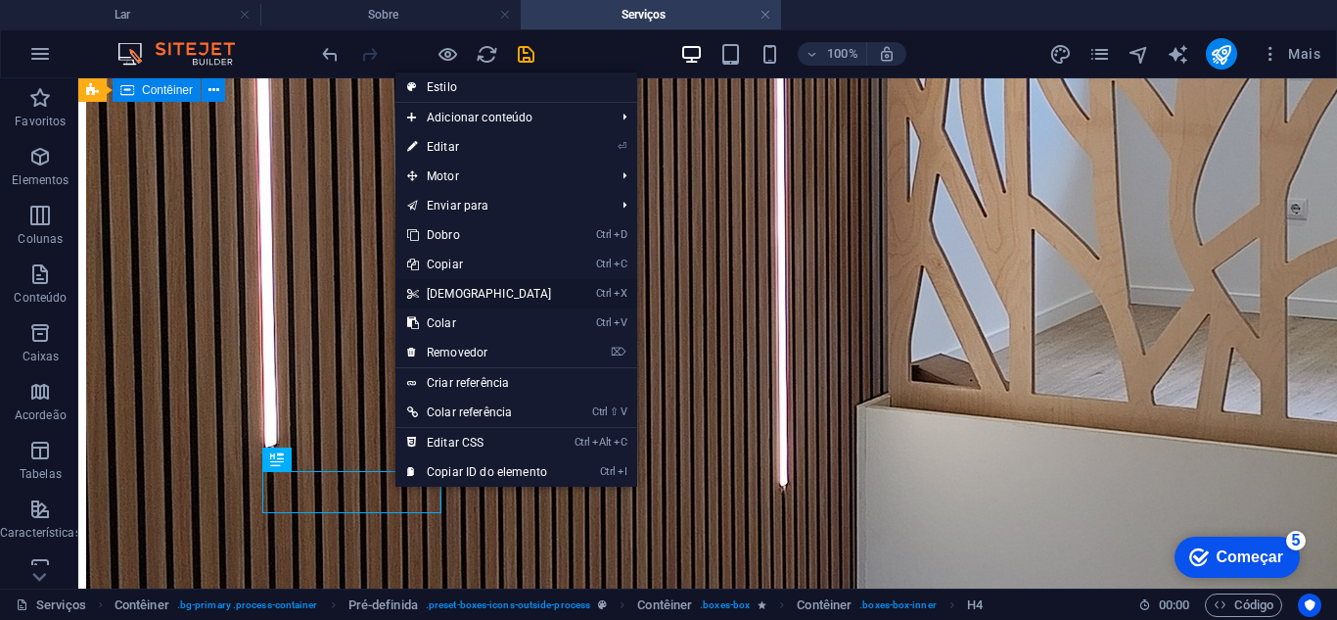
click at [449, 292] on font "[DEMOGRAPHIC_DATA]" at bounding box center [489, 294] width 125 height 14
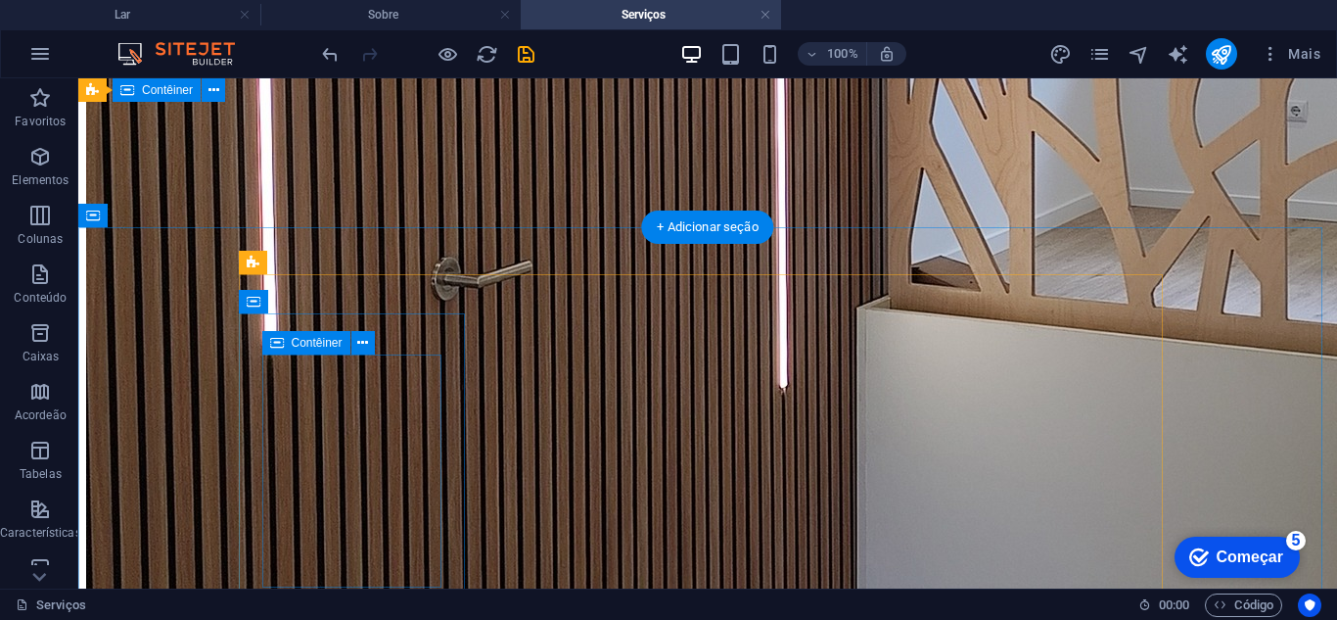
scroll to position [1174, 0]
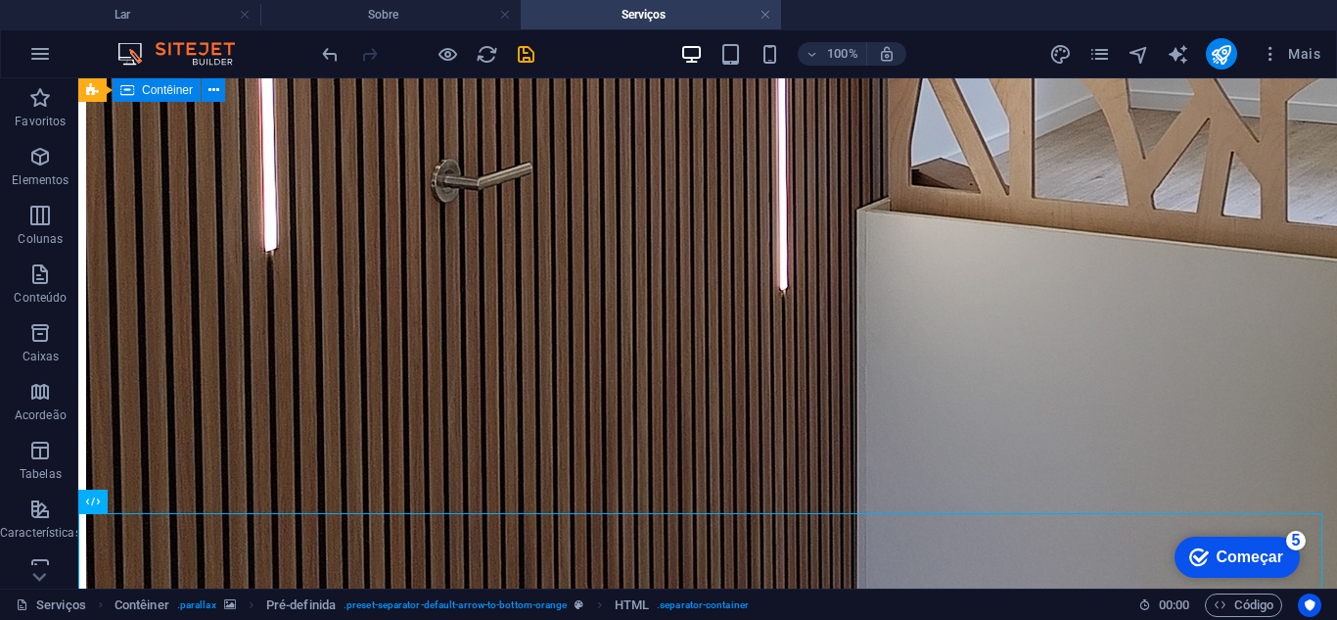
click at [1230, 556] on font "Começar" at bounding box center [1250, 556] width 67 height 17
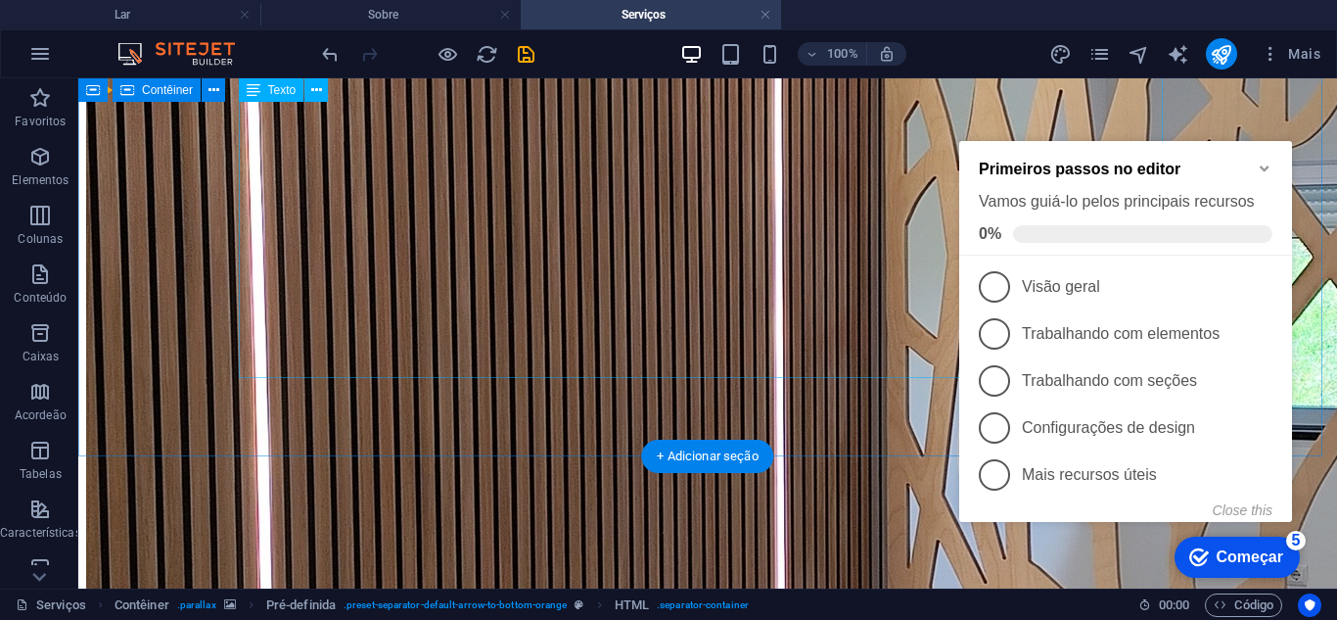
scroll to position [587, 0]
